Goal: Task Accomplishment & Management: Manage account settings

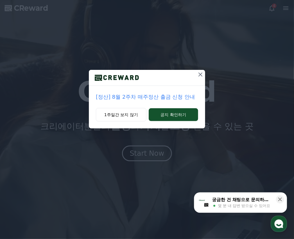
click at [199, 74] on icon at bounding box center [200, 74] width 7 height 7
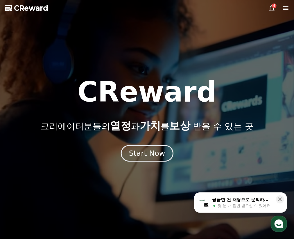
click at [166, 151] on button "Start Now" at bounding box center [147, 153] width 53 height 17
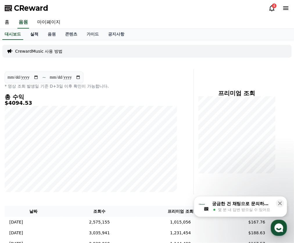
click at [38, 31] on link "실적" at bounding box center [34, 34] width 17 height 11
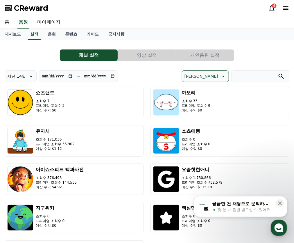
click at [208, 56] on button "개인음원 실적" at bounding box center [205, 55] width 58 height 12
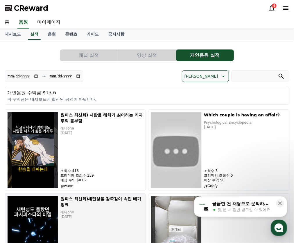
click at [143, 196] on div "원피스 최신화)새턴성을 감쪽같이 속인 베가펑크 애니one [DATE] 조회수 12,956 프리미엄 조회수 5,272 예상 수익 $0.45 wa…" at bounding box center [102, 234] width 83 height 76
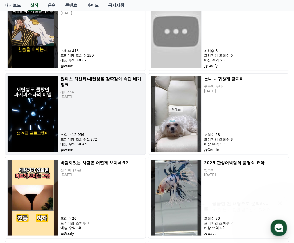
scroll to position [120, 0]
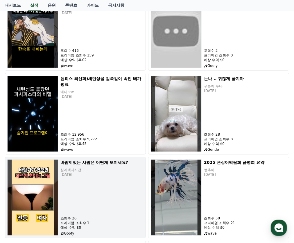
click at [61, 159] on div "바람끼있는 사람은 어떤게 보이세요? 심리백과사전 [DATE] 조회수 26 프리미엄 조회수 1 예상 수익 $0 Goofy" at bounding box center [102, 197] width 83 height 76
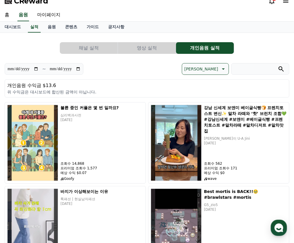
scroll to position [0, 0]
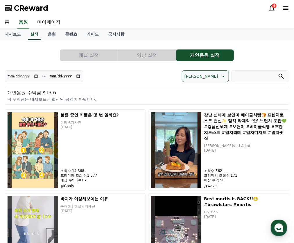
click at [91, 59] on button "채널 실적" at bounding box center [89, 55] width 58 height 12
click at [97, 56] on button "채널 실적" at bounding box center [89, 55] width 58 height 12
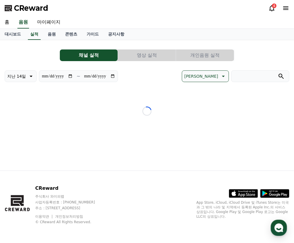
click at [147, 55] on button "영상 실적" at bounding box center [147, 55] width 58 height 12
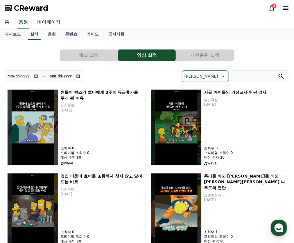
click at [97, 54] on button "채널 실적" at bounding box center [89, 55] width 58 height 12
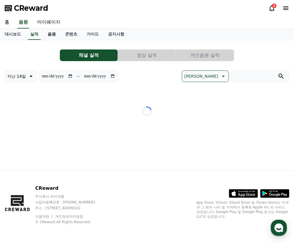
click at [49, 31] on link "음원" at bounding box center [51, 34] width 17 height 11
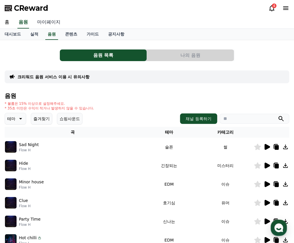
click at [52, 23] on link "마이페이지" at bounding box center [49, 22] width 33 height 12
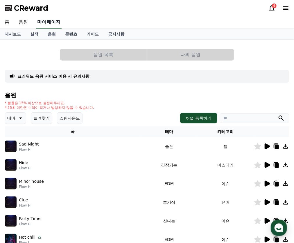
click at [52, 23] on link "마이페이지" at bounding box center [49, 22] width 26 height 12
select select "**********"
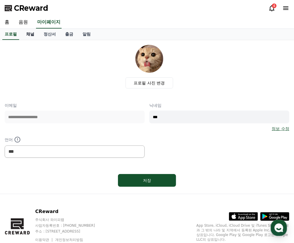
click at [35, 33] on link "채널" at bounding box center [30, 34] width 17 height 11
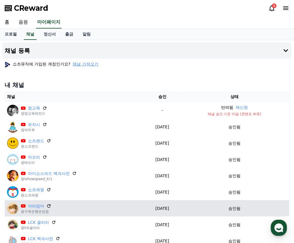
click at [48, 207] on icon at bounding box center [48, 205] width 5 height 5
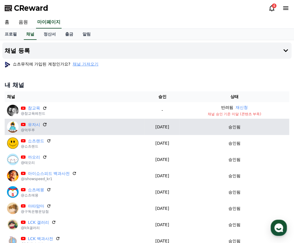
click at [45, 122] on icon at bounding box center [44, 124] width 5 height 5
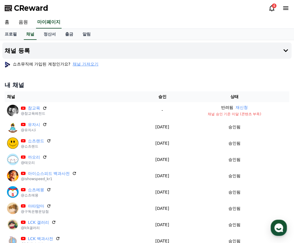
click at [273, 9] on icon at bounding box center [272, 8] width 7 height 7
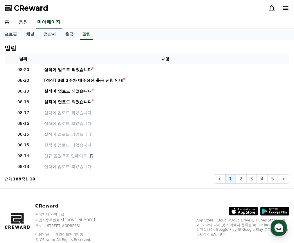
click at [54, 35] on link "정산서" at bounding box center [50, 34] width 22 height 11
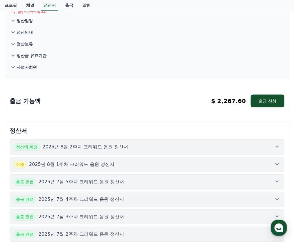
scroll to position [46, 0]
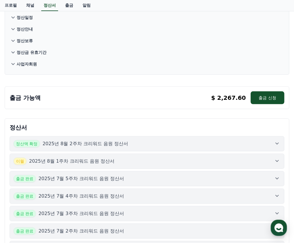
click at [137, 163] on div "[DATE]년 8월 1주차 크리워드 음원 정산서" at bounding box center [147, 161] width 268 height 8
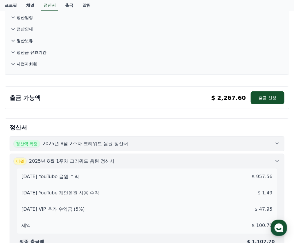
click at [174, 143] on div "정산액 확정 2025년 8월 2주차 크리워드 음원 정산서" at bounding box center [147, 144] width 268 height 8
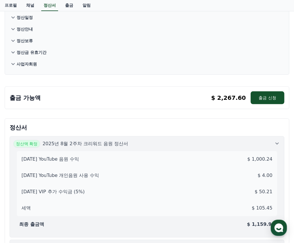
click at [174, 143] on div "정산액 확정 2025년 8월 2주차 크리워드 음원 정산서" at bounding box center [147, 144] width 268 height 8
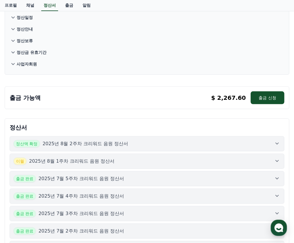
click at [175, 159] on div "[DATE]년 8월 1주차 크리워드 음원 정산서" at bounding box center [147, 161] width 268 height 8
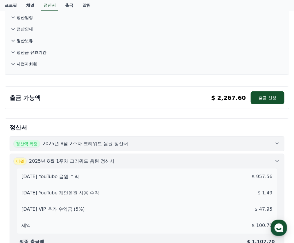
click at [175, 159] on div "[DATE]년 8월 1주차 크리워드 음원 정산서" at bounding box center [147, 161] width 268 height 8
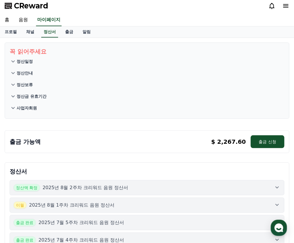
scroll to position [0, 0]
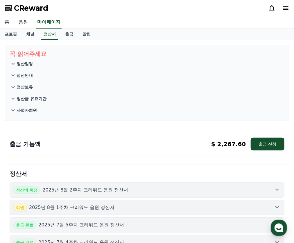
click at [7, 23] on link "홈" at bounding box center [7, 22] width 14 height 12
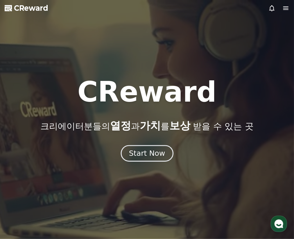
click at [146, 154] on div "Start Now" at bounding box center [147, 153] width 36 height 10
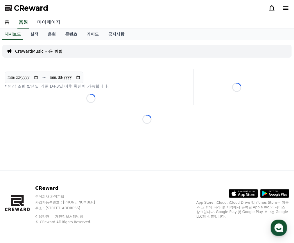
click at [53, 22] on link "마이페이지" at bounding box center [49, 22] width 33 height 12
select select "**********"
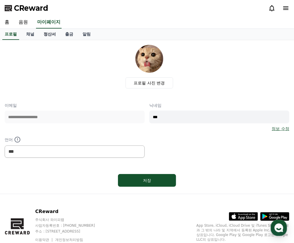
click at [45, 38] on link "정산서" at bounding box center [50, 34] width 22 height 11
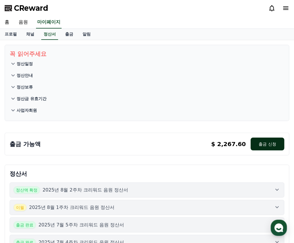
click at [260, 146] on button "출금 신청" at bounding box center [268, 144] width 34 height 13
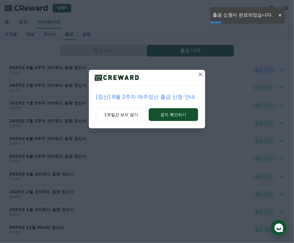
click at [205, 75] on button at bounding box center [200, 74] width 9 height 9
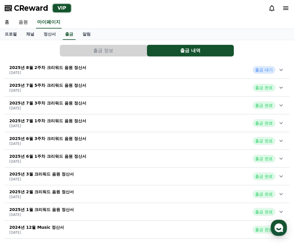
click at [119, 52] on button "출금 정보" at bounding box center [103, 51] width 87 height 12
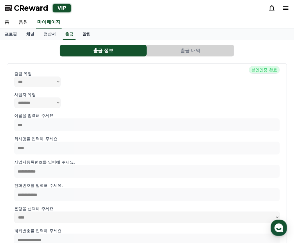
click at [81, 36] on link "알림" at bounding box center [86, 34] width 17 height 11
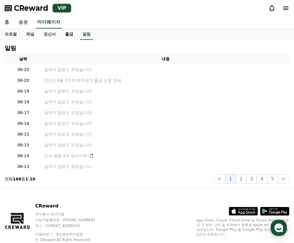
click at [68, 34] on link "출금" at bounding box center [69, 34] width 17 height 11
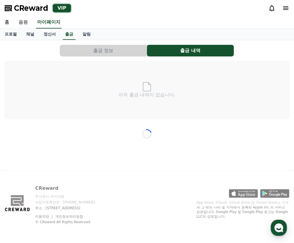
click at [220, 52] on button "출금 내역" at bounding box center [190, 51] width 87 height 12
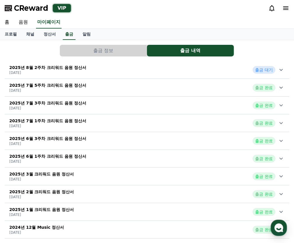
click at [190, 69] on div "2025년 8월 2주차 크리워드 음원 정산서 2025-08-21 출금 대기" at bounding box center [147, 69] width 285 height 15
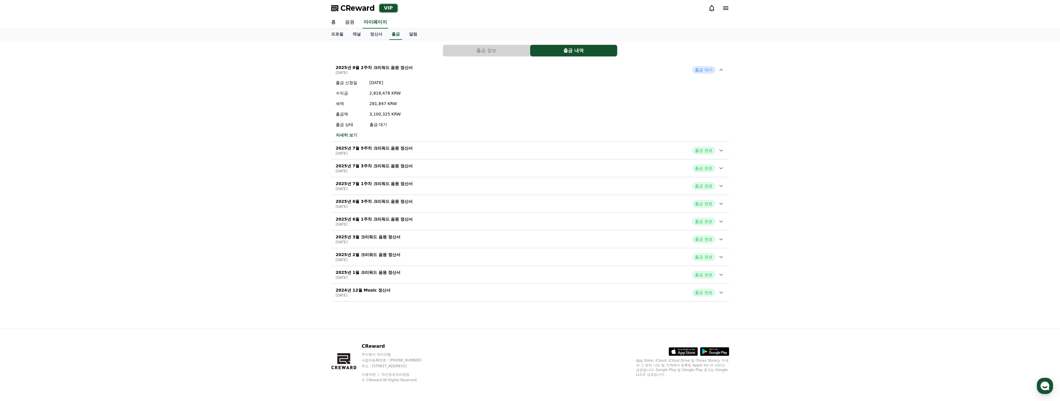
click at [294, 51] on button "출금 정보" at bounding box center [486, 51] width 87 height 12
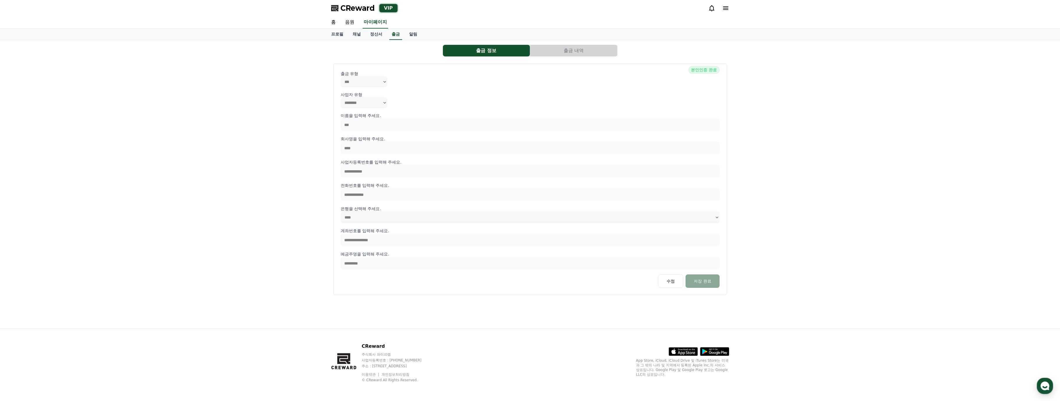
click at [294, 49] on button "출금 내역" at bounding box center [573, 51] width 87 height 12
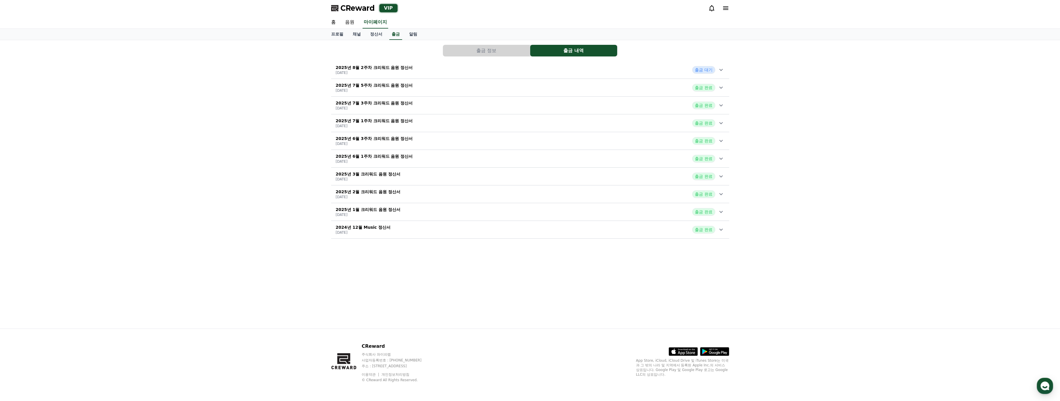
click at [294, 72] on icon at bounding box center [720, 69] width 7 height 7
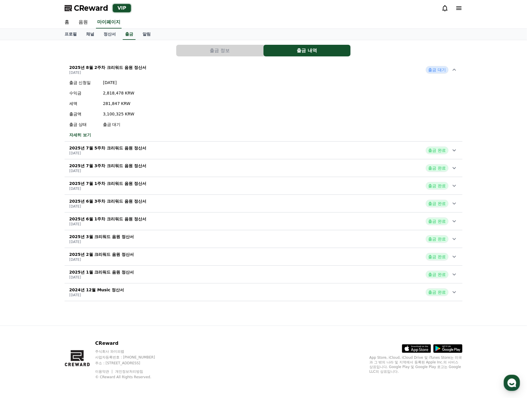
drag, startPoint x: 102, startPoint y: 93, endPoint x: 116, endPoint y: 93, distance: 14.5
click at [116, 93] on div "출금 신청일 2025-08-21 수익금 2,818,478 KRW 세액 281,847 KRW 출금액 3,100,325 KRW 출금 상태 출금 대기" at bounding box center [101, 104] width 65 height 48
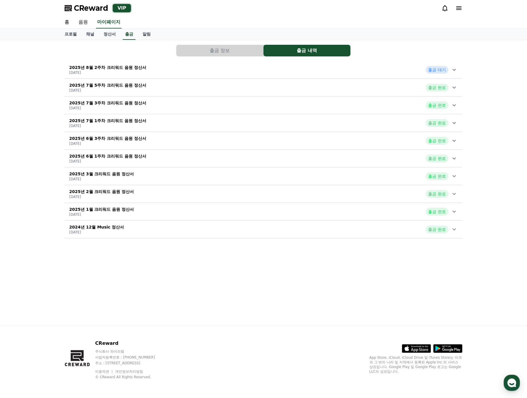
click at [203, 70] on div "2025년 8월 2주차 크리워드 음원 정산서 2025-08-21 출금 대기" at bounding box center [264, 69] width 398 height 15
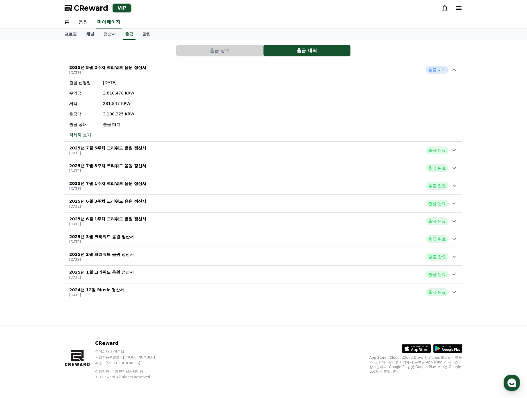
click at [294, 145] on div "출금 정보 출금 내역 2025년 8월 2주차 크리워드 음원 정산서 2025-08-21 출금 대기 출금 신청일 2025-08-21 수익금 2,8…" at bounding box center [263, 183] width 527 height 286
